Goal: Information Seeking & Learning: Learn about a topic

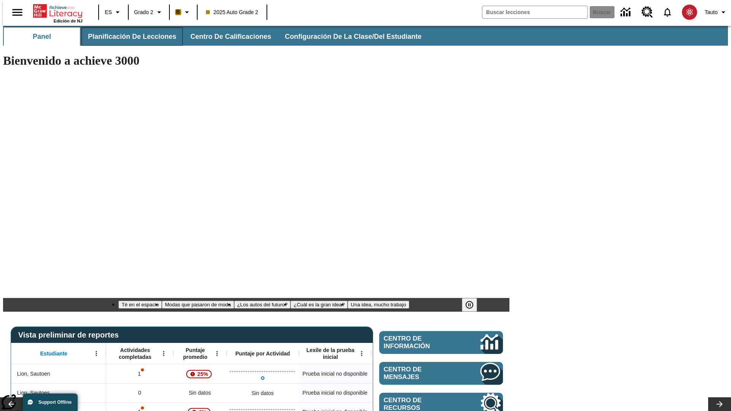
click at [128, 37] on span "Planificación de lecciones" at bounding box center [132, 36] width 88 height 9
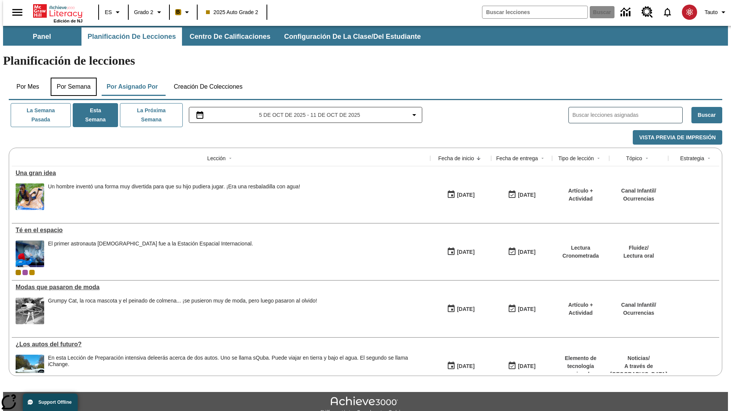
click at [71, 78] on button "Por semana" at bounding box center [74, 87] width 46 height 18
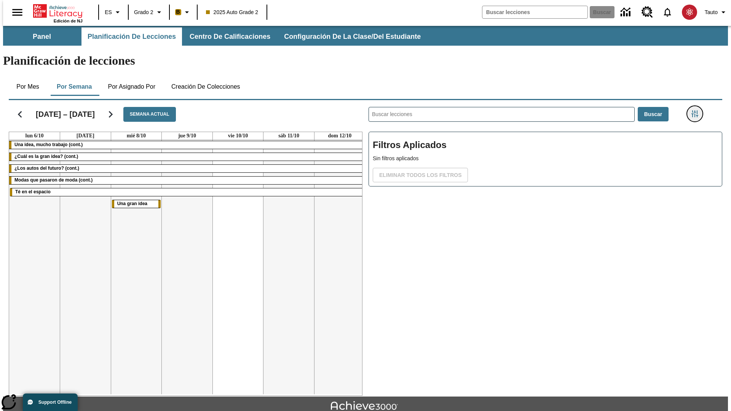
click at [697, 110] on icon "Menú lateral de filtros" at bounding box center [694, 113] width 7 height 7
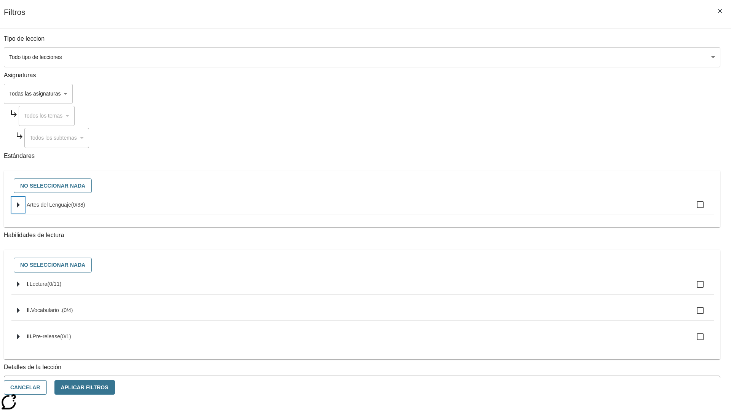
click at [20, 208] on icon "Seleccione estándares" at bounding box center [18, 205] width 3 height 6
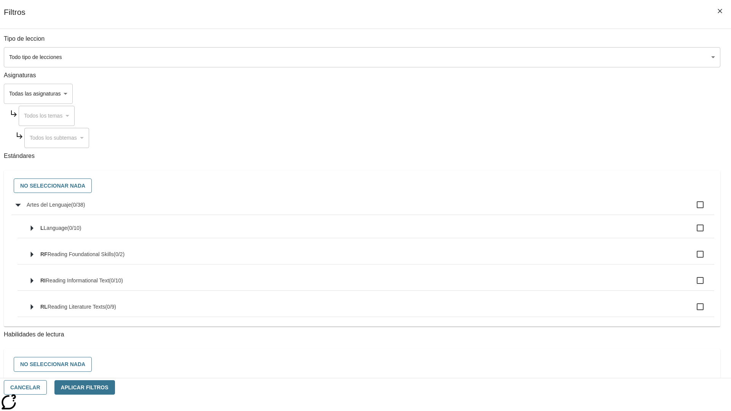
click at [554, 209] on label "Artes del Lenguaje ( 0 / 38 )" at bounding box center [368, 205] width 682 height 16
click at [692, 209] on input "Artes del Lenguaje ( 0 / 38 )" at bounding box center [700, 205] width 16 height 16
checkbox input "true"
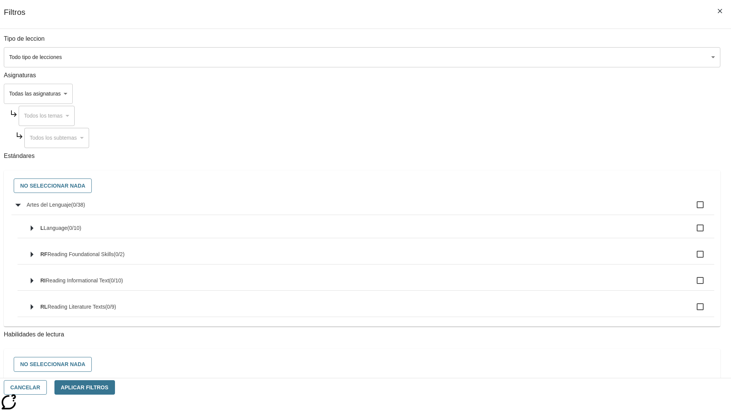
checkbox input "true"
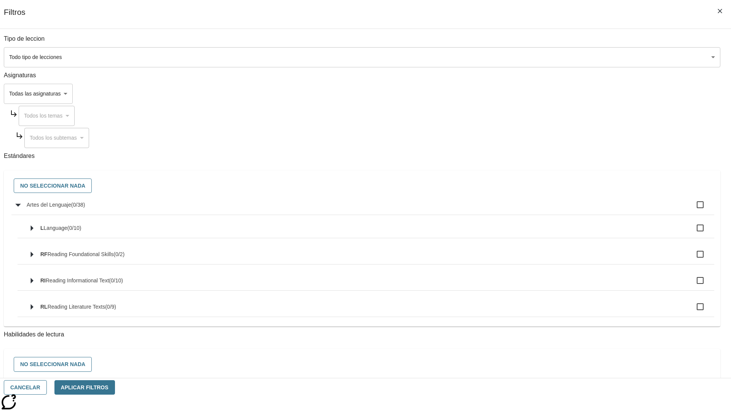
checkbox input "true"
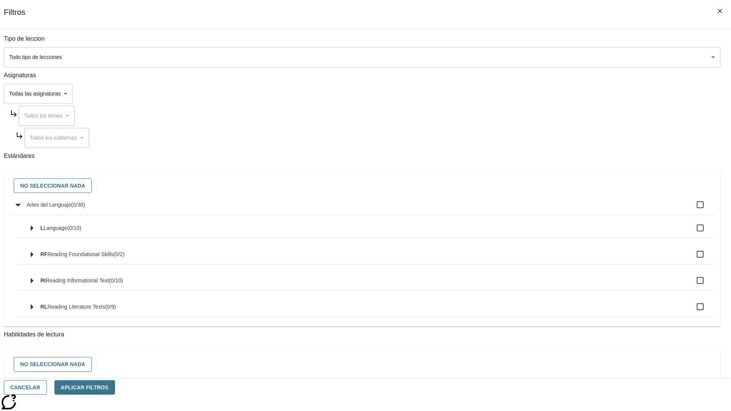
checkbox input "true"
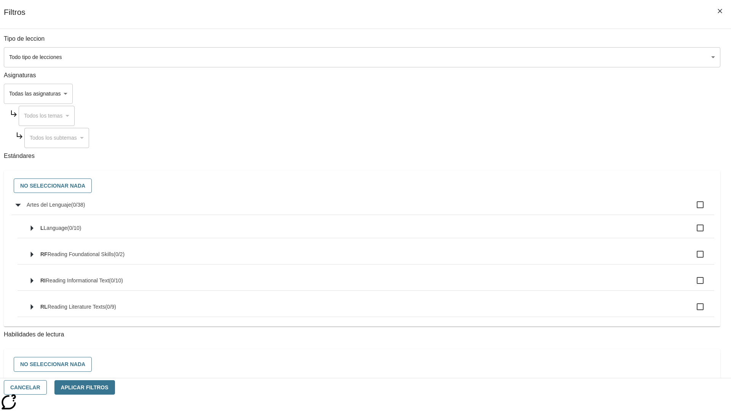
checkbox input "true"
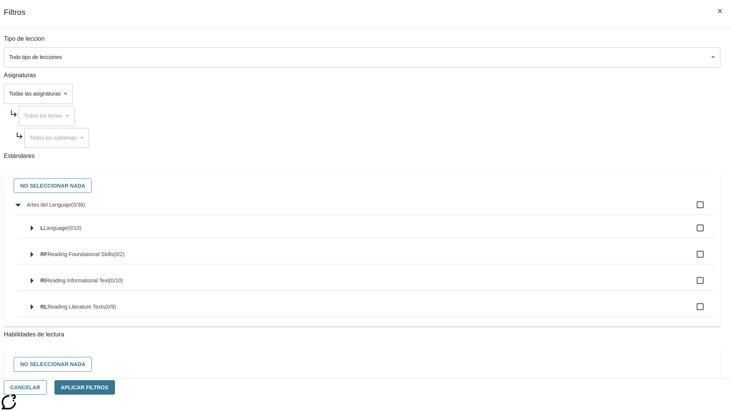
checkbox input "true"
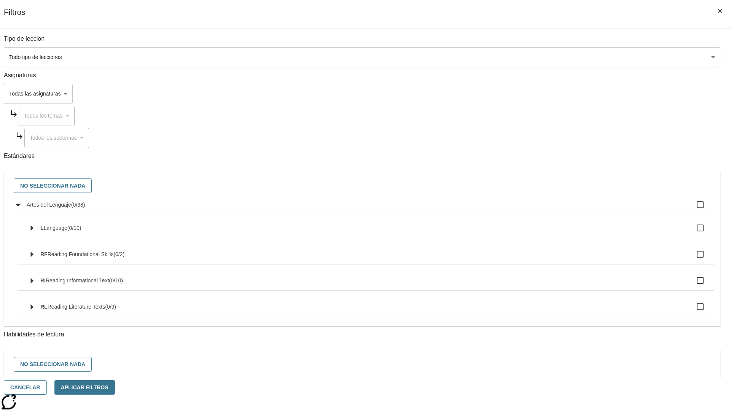
checkbox input "true"
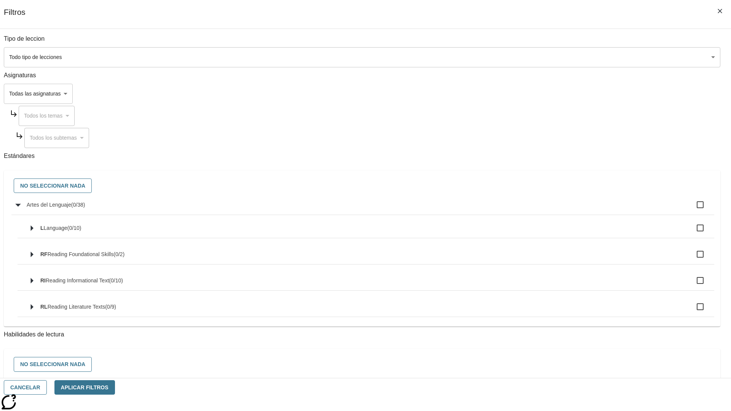
checkbox input "true"
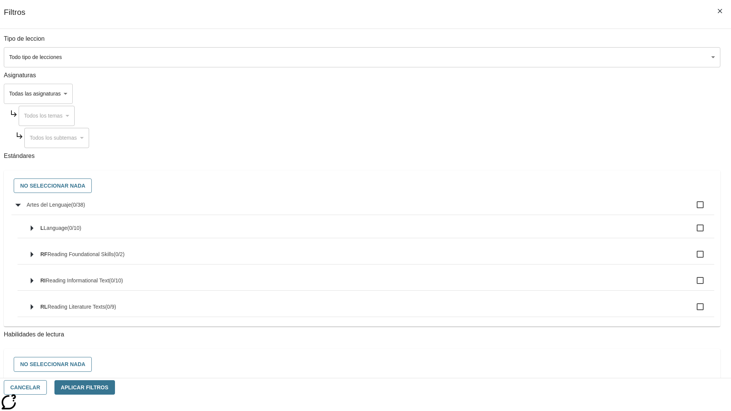
checkbox input "true"
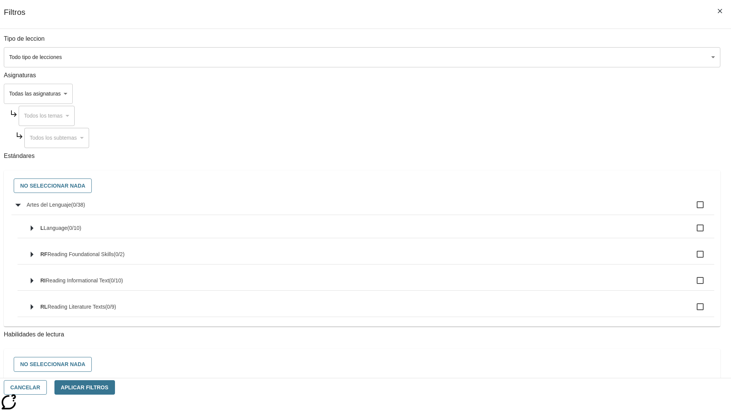
checkbox input "true"
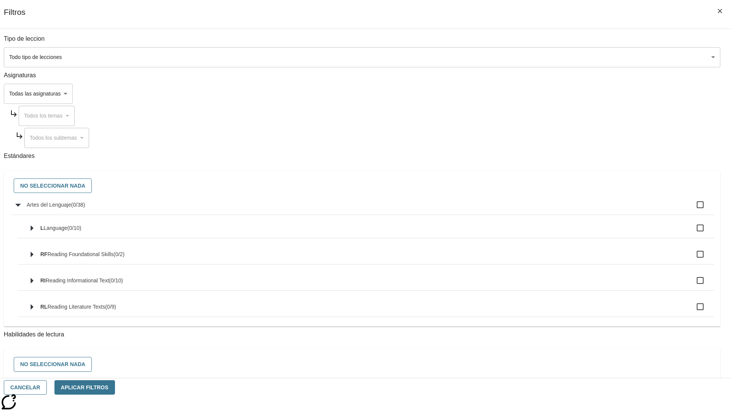
checkbox input "true"
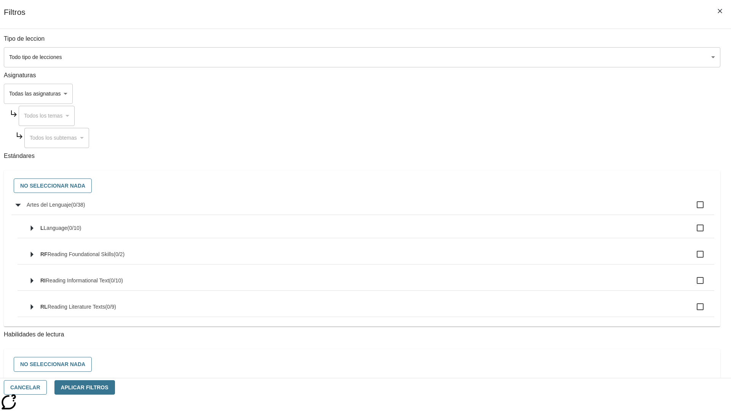
checkbox input "true"
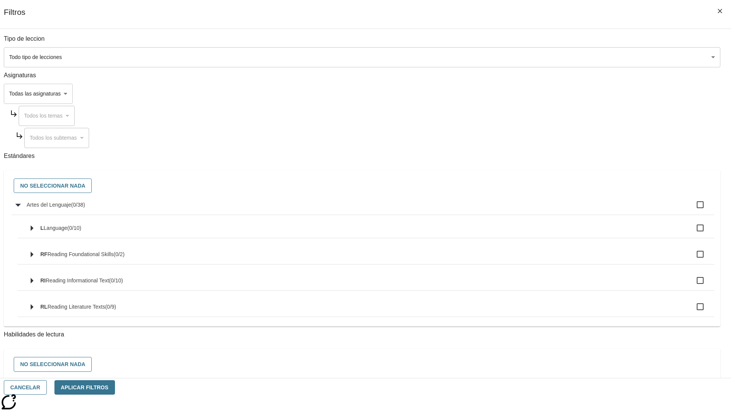
checkbox input "true"
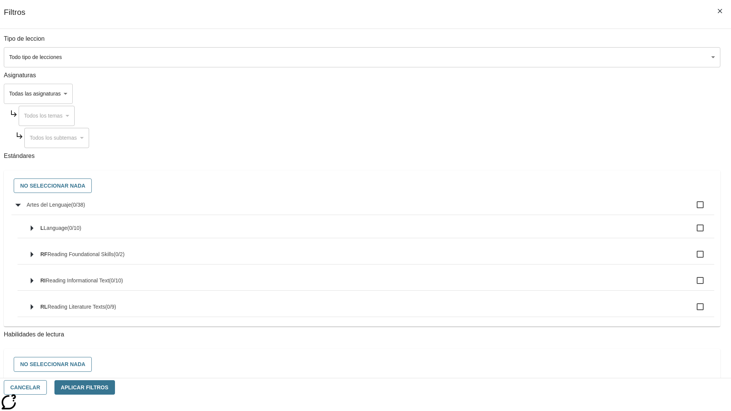
checkbox input "true"
